Goal: Information Seeking & Learning: Learn about a topic

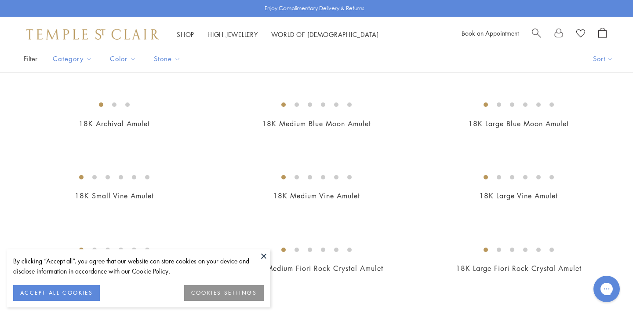
scroll to position [65, 0]
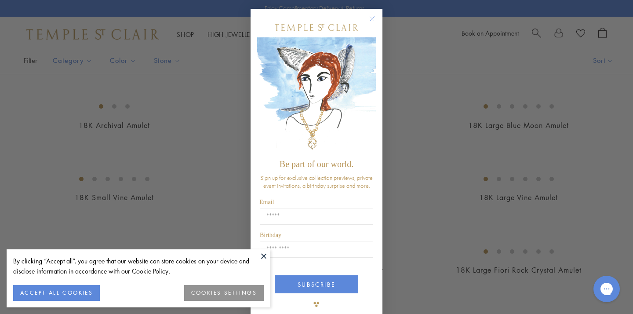
click at [262, 253] on button at bounding box center [263, 255] width 13 height 13
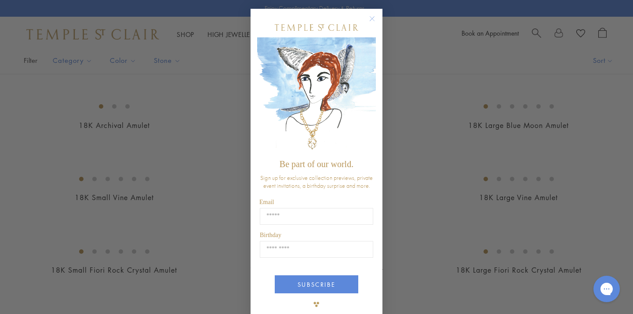
click at [374, 19] on circle "Close dialog" at bounding box center [372, 19] width 11 height 11
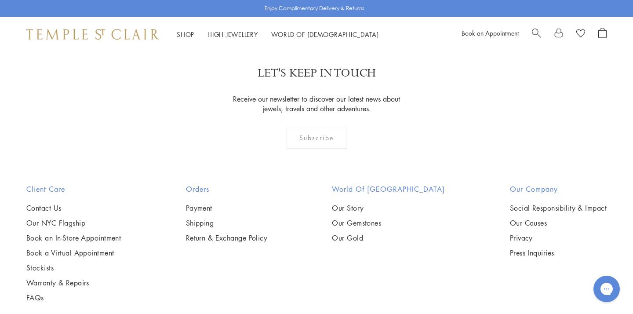
scroll to position [1841, 0]
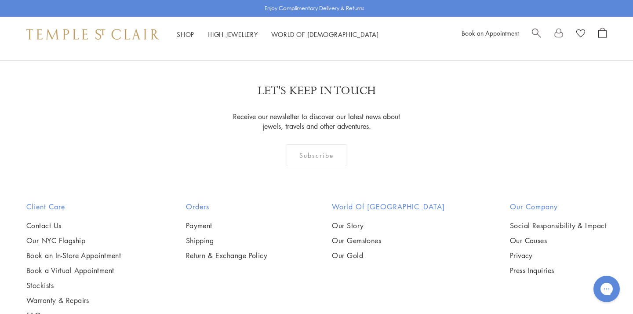
click at [0, 0] on img at bounding box center [0, 0] width 0 height 0
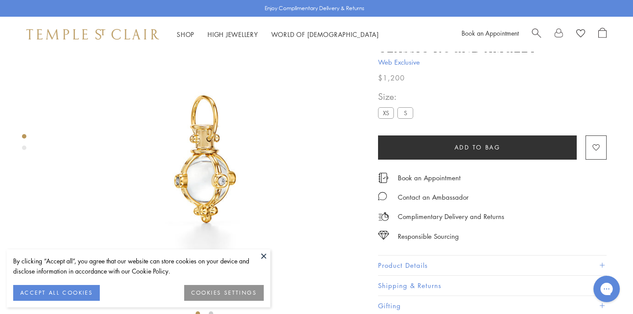
click at [256, 253] on div "By clicking “Accept all”, you agree that our website can store cookies on your …" at bounding box center [139, 278] width 264 height 58
click at [264, 259] on button at bounding box center [263, 255] width 13 height 13
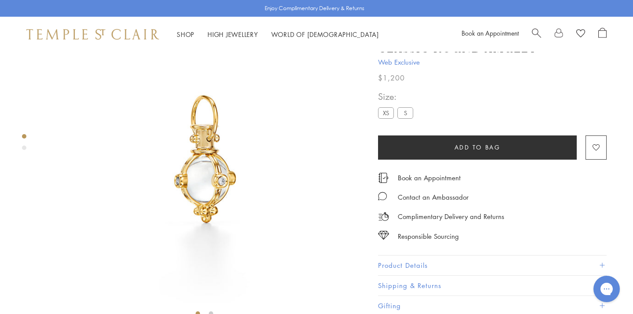
click at [24, 148] on div "Product gallery navigation" at bounding box center [24, 148] width 4 height 4
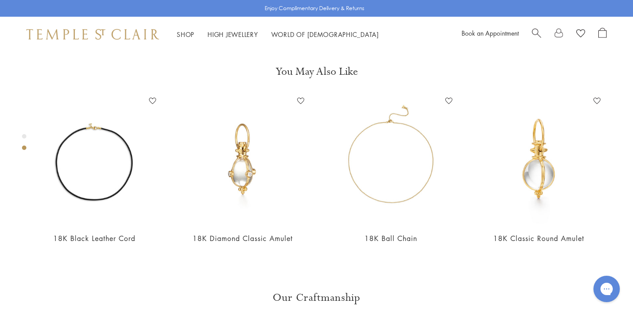
scroll to position [338, 0]
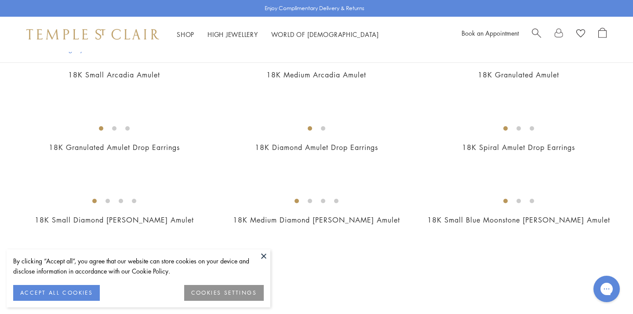
scroll to position [1564, 0]
click at [0, 0] on img at bounding box center [0, 0] width 0 height 0
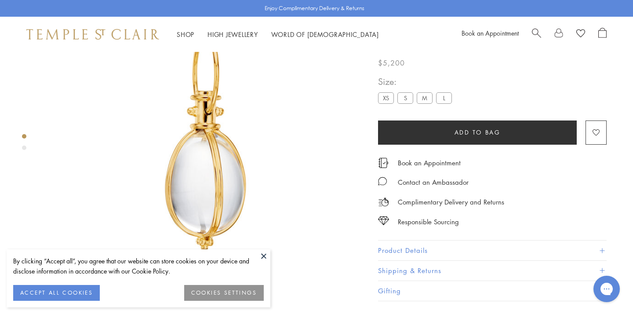
scroll to position [87, 0]
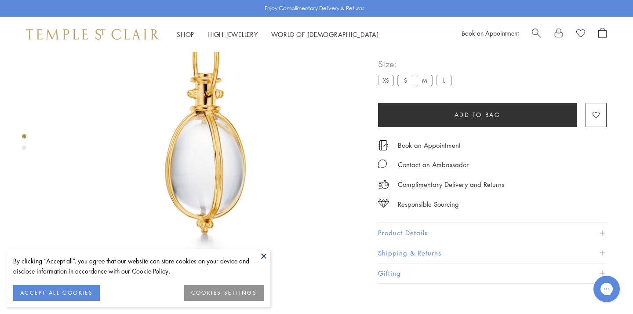
click at [23, 146] on div "Product gallery navigation" at bounding box center [24, 148] width 4 height 4
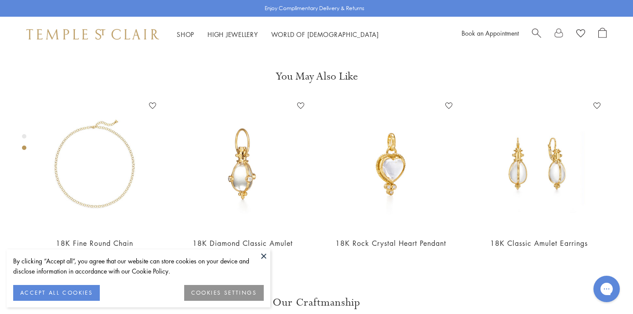
scroll to position [338, 0]
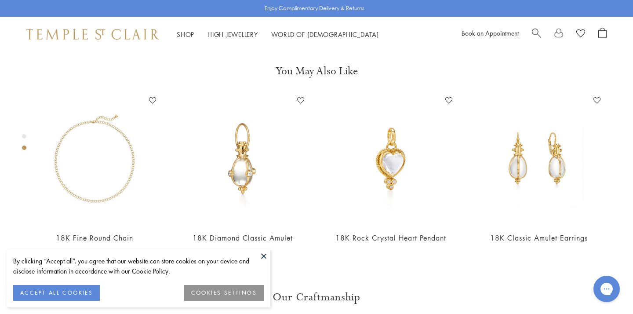
click at [261, 251] on button at bounding box center [263, 255] width 13 height 13
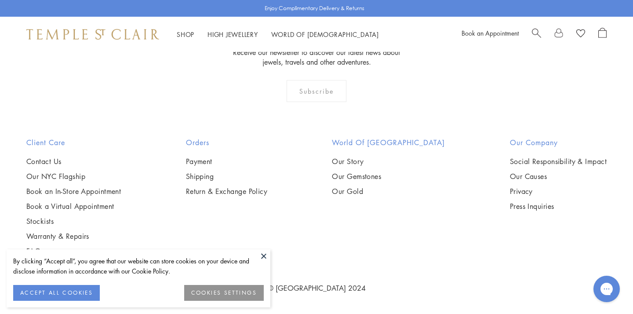
scroll to position [2026, 0]
click at [259, 253] on button at bounding box center [263, 255] width 13 height 13
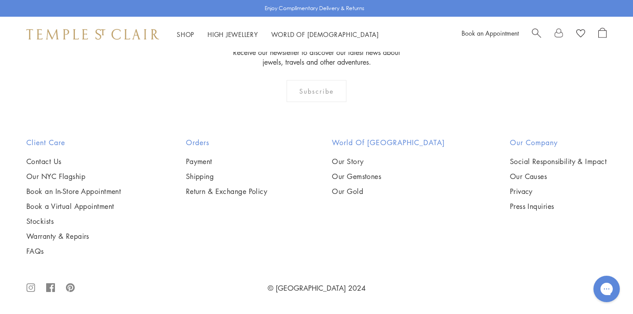
scroll to position [2061, 0]
click at [0, 0] on img at bounding box center [0, 0] width 0 height 0
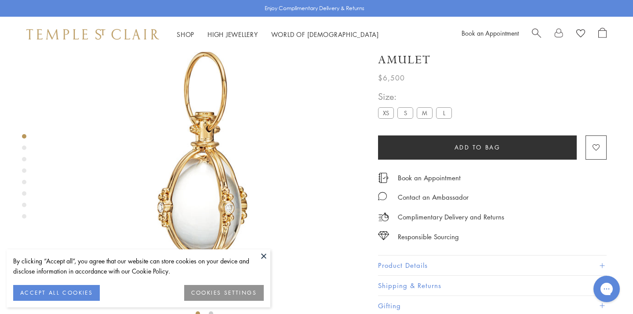
click at [261, 252] on button at bounding box center [263, 255] width 13 height 13
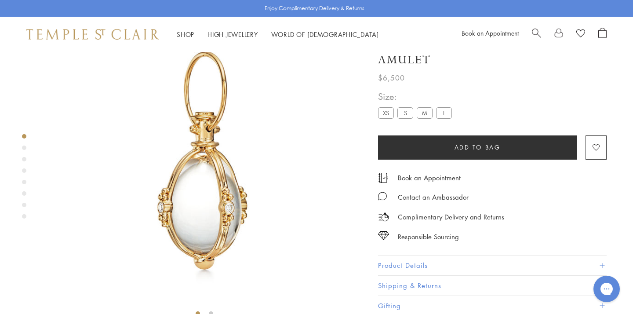
click at [26, 154] on div at bounding box center [195, 159] width 391 height 319
click at [22, 148] on div "Product gallery navigation" at bounding box center [24, 148] width 4 height 4
click at [22, 186] on div at bounding box center [195, 159] width 391 height 319
click at [24, 194] on div "Product gallery navigation" at bounding box center [24, 193] width 4 height 4
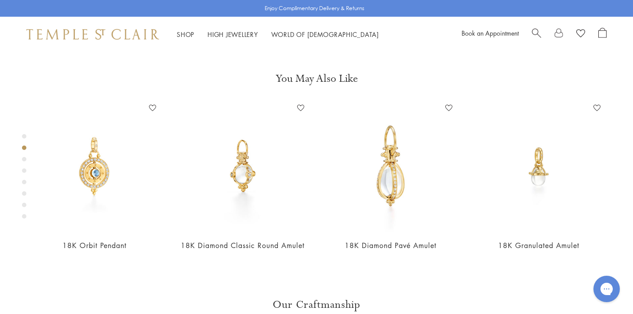
scroll to position [338, 0]
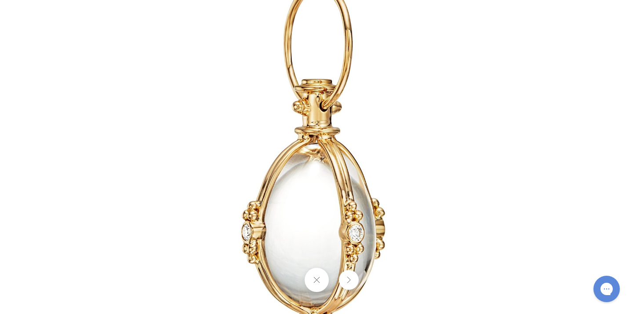
scroll to position [52, 0]
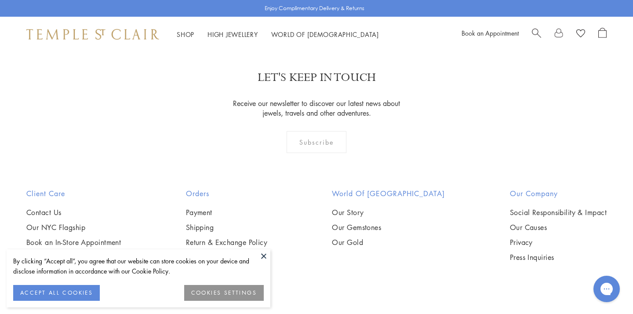
scroll to position [1854, 0]
click at [262, 256] on button at bounding box center [263, 255] width 13 height 13
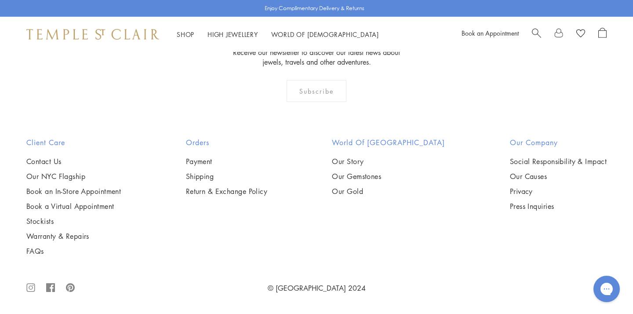
scroll to position [2013, 0]
click at [0, 0] on img at bounding box center [0, 0] width 0 height 0
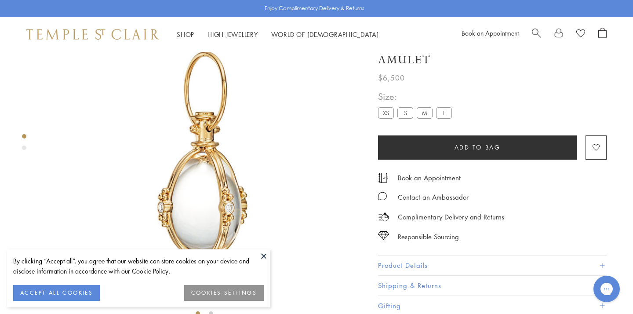
click at [264, 254] on button at bounding box center [263, 255] width 13 height 13
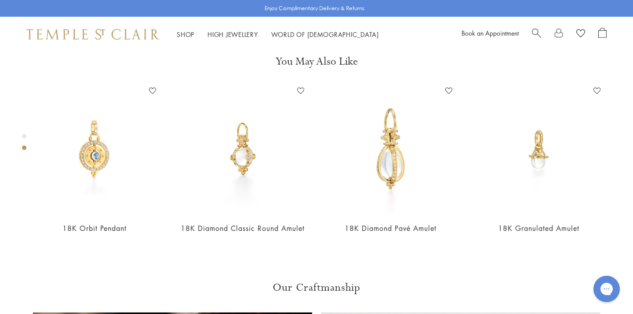
scroll to position [351, 0]
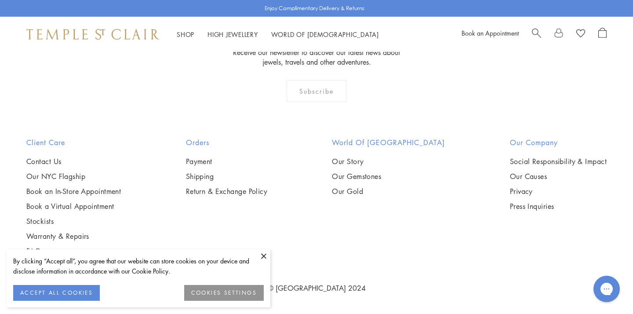
scroll to position [2224, 0]
click at [266, 255] on button at bounding box center [263, 255] width 13 height 13
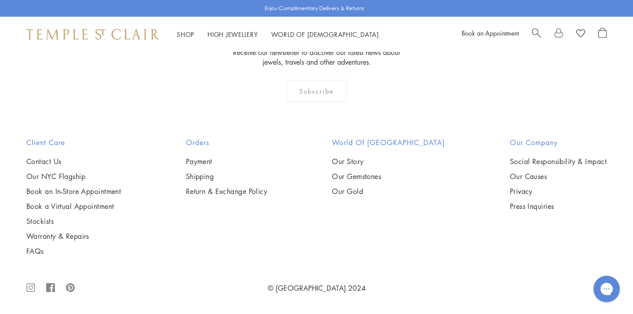
scroll to position [2312, 0]
click at [0, 0] on img at bounding box center [0, 0] width 0 height 0
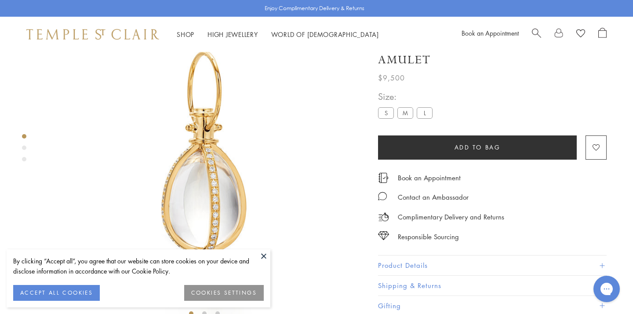
click at [261, 251] on button at bounding box center [263, 255] width 13 height 13
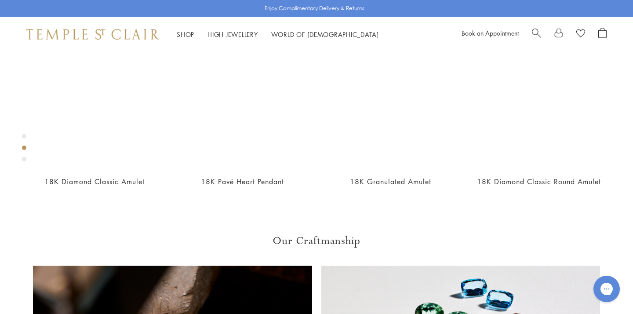
scroll to position [404, 0]
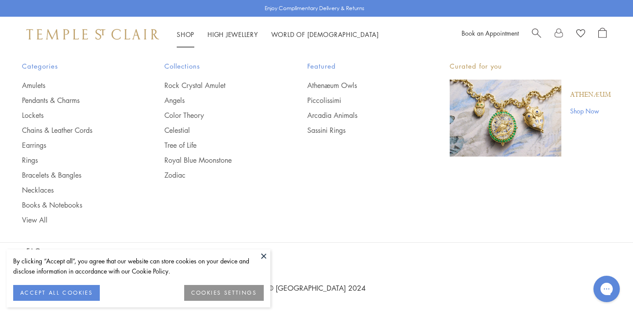
scroll to position [3334, 0]
click at [44, 99] on link "Pendants & Charms" at bounding box center [75, 100] width 107 height 10
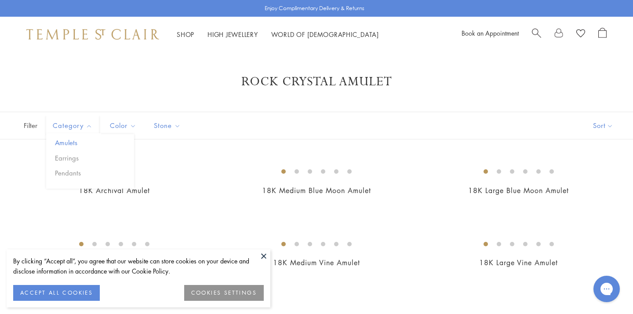
click at [71, 140] on button "Amulets" at bounding box center [93, 143] width 81 height 10
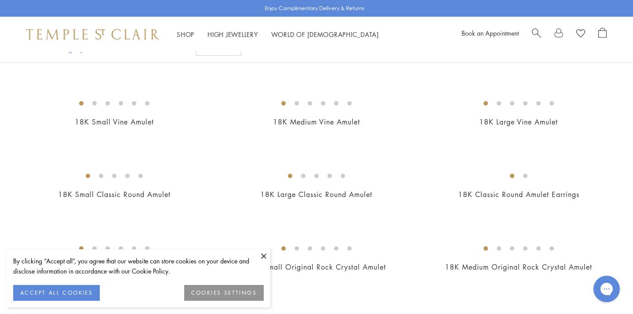
scroll to position [123, 0]
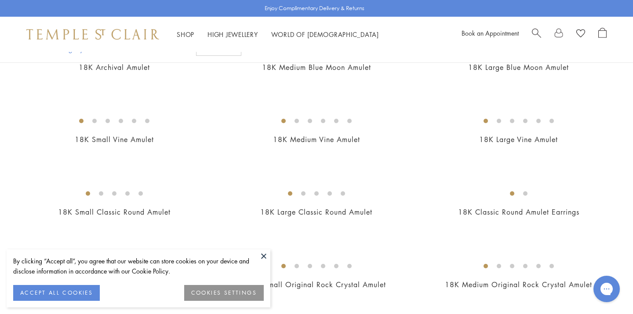
click at [262, 255] on button at bounding box center [263, 255] width 13 height 13
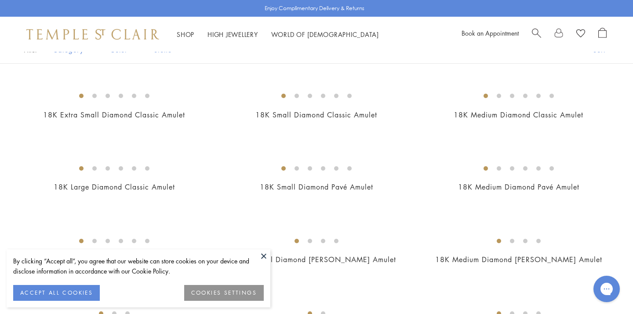
scroll to position [193, 0]
click at [264, 253] on button at bounding box center [263, 255] width 13 height 13
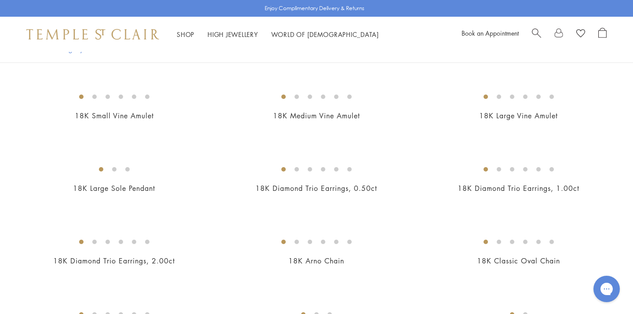
scroll to position [1143, 0]
